Goal: Task Accomplishment & Management: Manage account settings

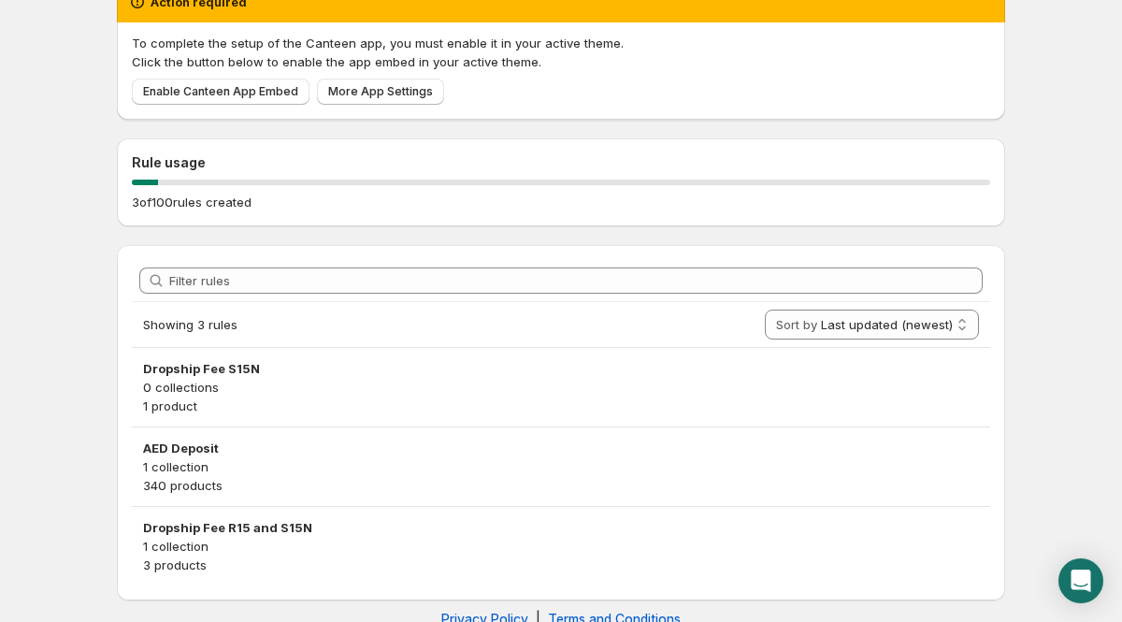
scroll to position [128, 0]
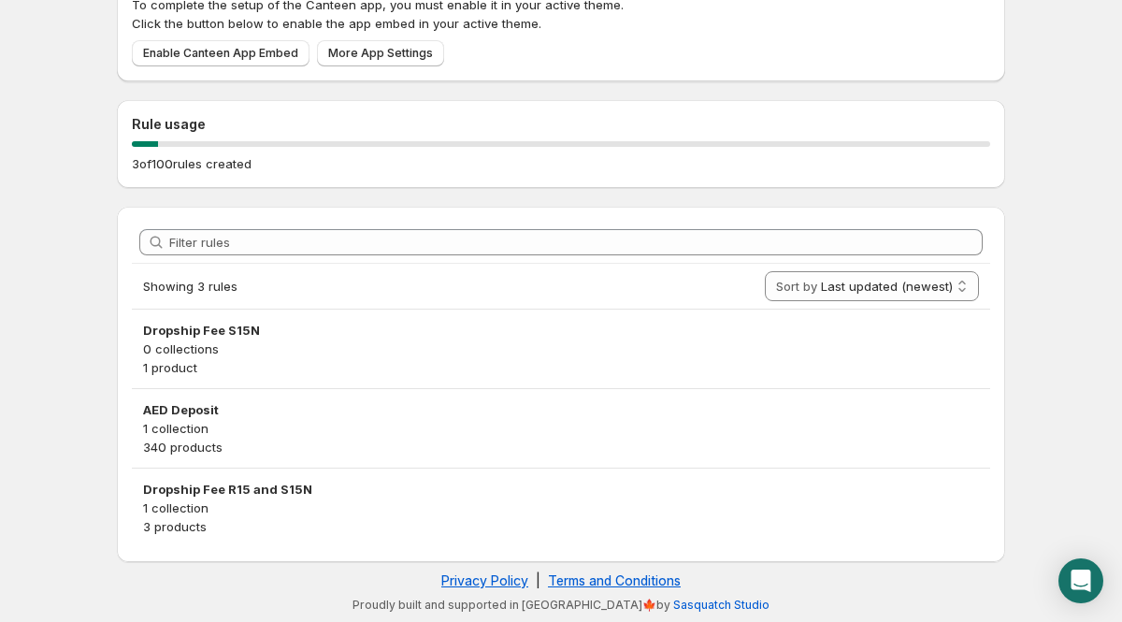
click at [613, 426] on p "1 collection" at bounding box center [561, 428] width 836 height 19
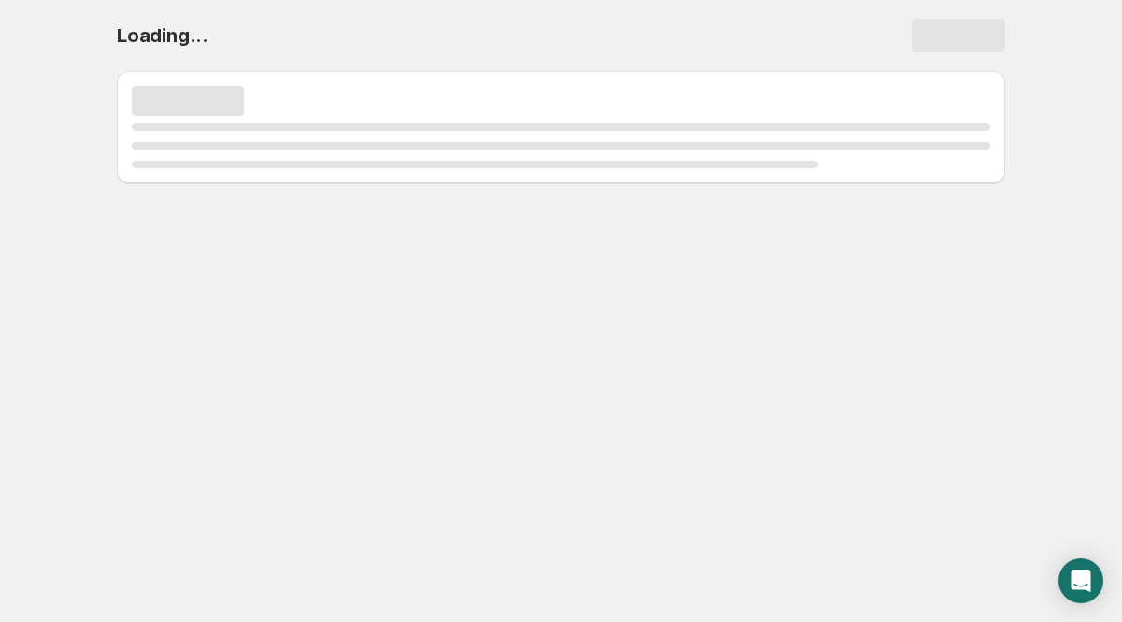
scroll to position [0, 0]
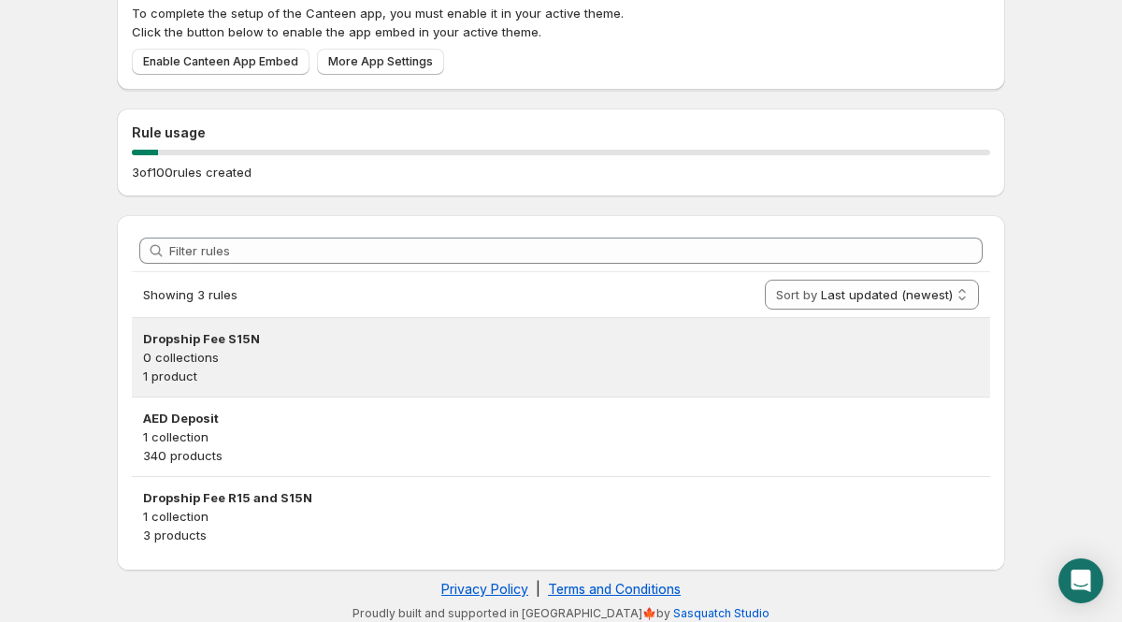
scroll to position [128, 0]
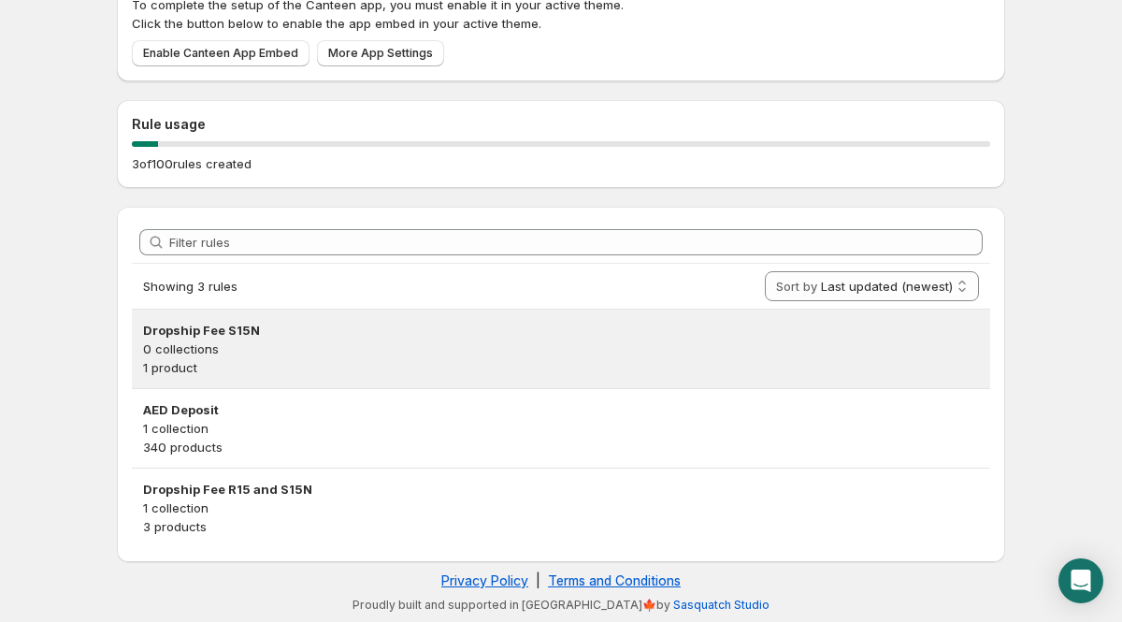
click at [221, 339] on h3 "Dropship Fee S15N" at bounding box center [561, 330] width 836 height 19
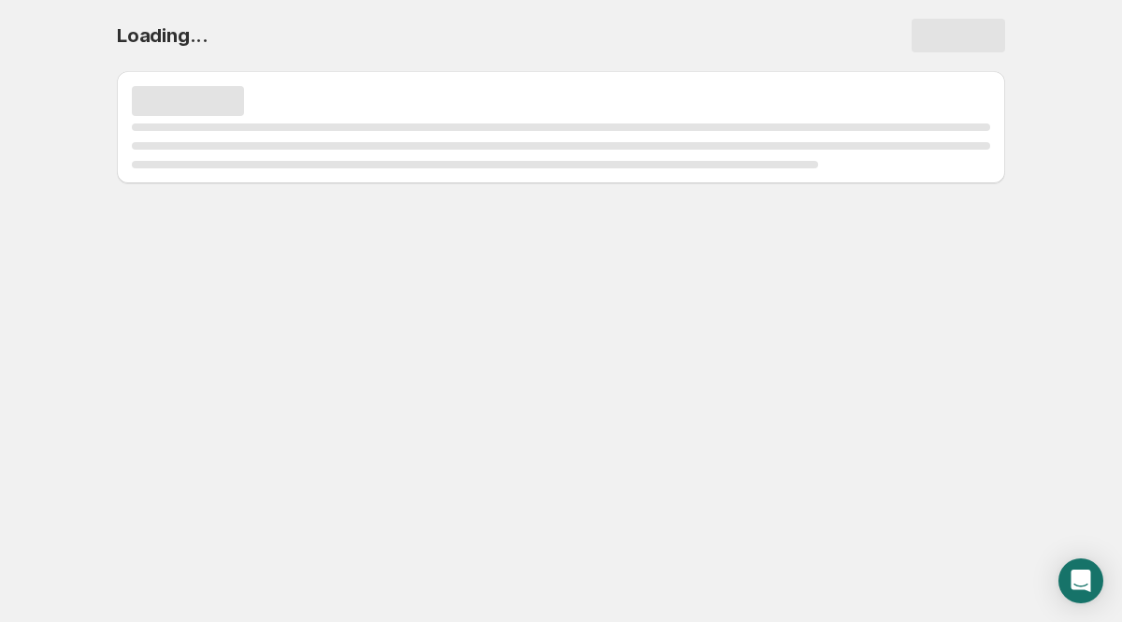
select select "deactive"
